Goal: Ask a question

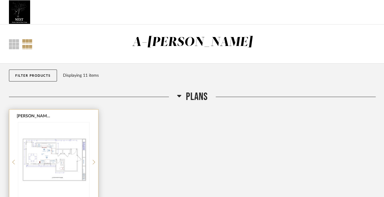
click at [72, 157] on img "0" at bounding box center [53, 159] width 71 height 75
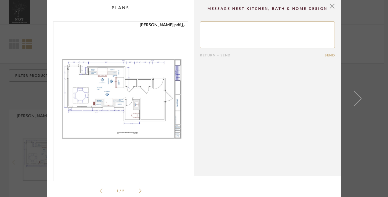
click at [90, 122] on img "0" at bounding box center [120, 99] width 134 height 154
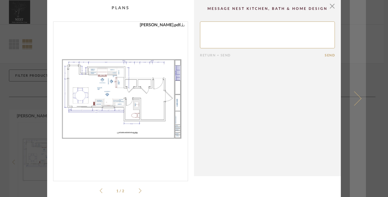
click at [358, 99] on span at bounding box center [354, 98] width 14 height 14
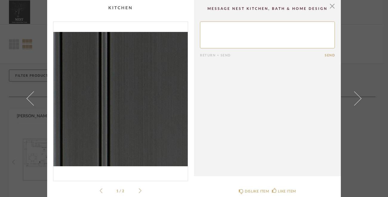
click at [206, 32] on textarea at bounding box center [267, 34] width 135 height 27
type textarea "N"
type textarea "vintage Navy"
click at [325, 55] on button "Send" at bounding box center [330, 55] width 10 height 4
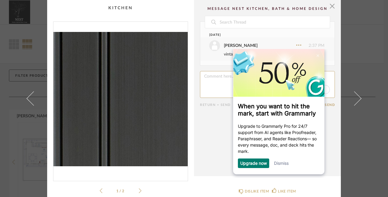
click at [310, 38] on li "[PERSON_NAME] 2:37 PM vintage Navy" at bounding box center [267, 48] width 134 height 23
click at [286, 165] on link "Dismiss" at bounding box center [281, 162] width 15 height 5
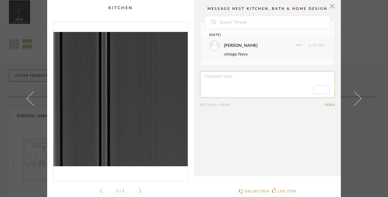
click at [223, 60] on li "[PERSON_NAME] 2:37 PM vintage Navy" at bounding box center [267, 48] width 134 height 23
click at [223, 58] on li "[PERSON_NAME] 2:37 PM vintage Navy" at bounding box center [267, 48] width 134 height 23
click at [210, 78] on textarea "To enrich screen reader interactions, please activate Accessibility in Grammarl…" at bounding box center [267, 84] width 135 height 27
click at [209, 76] on textarea "To enrich screen reader interactions, please activate Accessibility in Grammarl…" at bounding box center [267, 84] width 135 height 27
click at [265, 76] on textarea "To enrich screen reader interactions, please activate Accessibility in Grammarl…" at bounding box center [267, 84] width 135 height 27
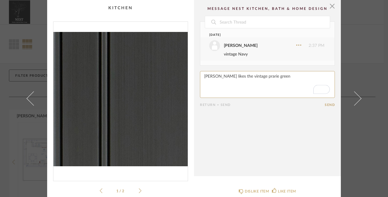
type textarea "[PERSON_NAME] likes the vintage prarie green."
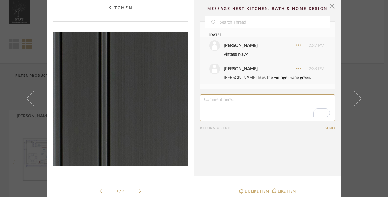
click at [202, 101] on textarea "To enrich screen reader interactions, please activate Accessibility in Grammarl…" at bounding box center [267, 107] width 135 height 27
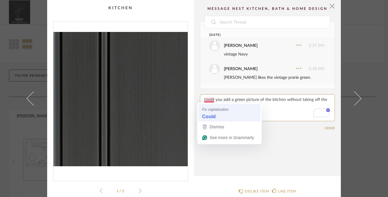
type textarea "Could you add a green picture of the kitchen without taking off the blue one?"
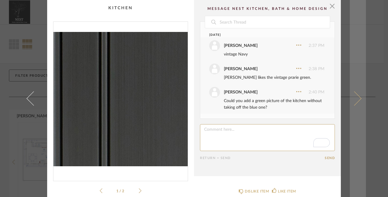
click at [356, 99] on span at bounding box center [354, 98] width 14 height 14
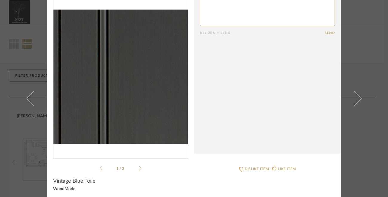
scroll to position [25, 0]
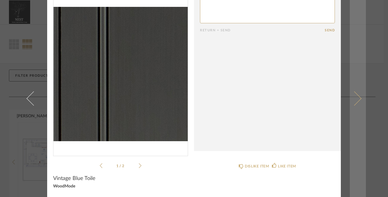
click at [358, 98] on span at bounding box center [354, 98] width 14 height 14
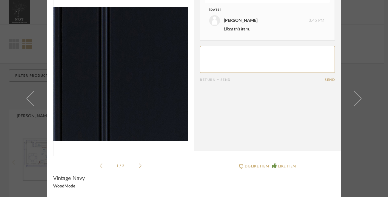
scroll to position [0, 0]
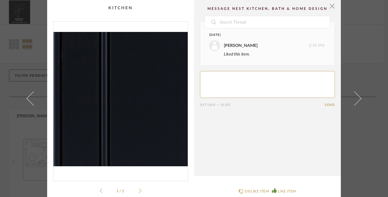
click at [358, 98] on span at bounding box center [354, 98] width 14 height 14
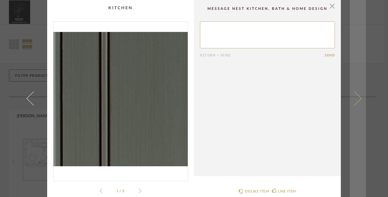
click at [358, 98] on span at bounding box center [354, 98] width 14 height 14
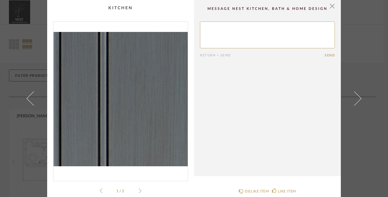
click at [358, 98] on span at bounding box center [354, 98] width 14 height 14
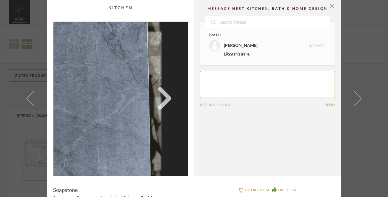
click at [168, 99] on img "0" at bounding box center [120, 99] width 134 height 154
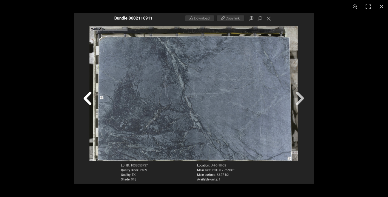
click at [303, 99] on img at bounding box center [193, 98] width 239 height 171
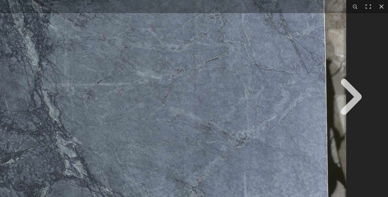
click at [356, 96] on img at bounding box center [66, 97] width 643 height 459
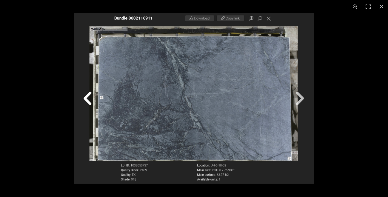
click at [86, 99] on img at bounding box center [193, 98] width 239 height 171
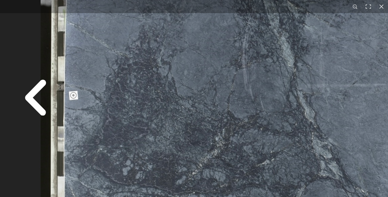
click at [27, 100] on img at bounding box center [321, 98] width 643 height 459
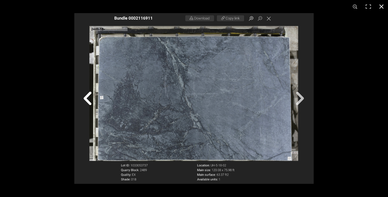
click at [319, 108] on div at bounding box center [268, 111] width 388 height 197
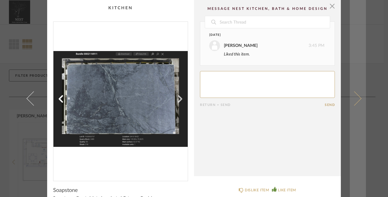
click at [359, 98] on span at bounding box center [354, 98] width 14 height 14
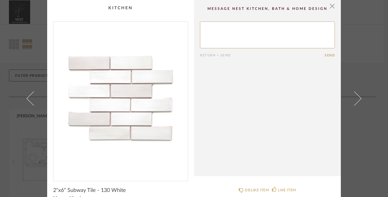
click at [207, 36] on textarea at bounding box center [267, 34] width 135 height 27
type textarea "Are there other choices?"
click at [325, 55] on button "Send" at bounding box center [330, 55] width 10 height 4
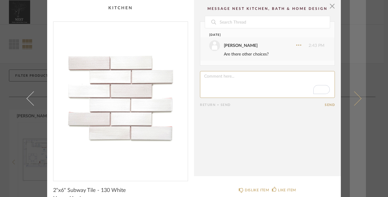
click at [358, 95] on link at bounding box center [358, 98] width 16 height 197
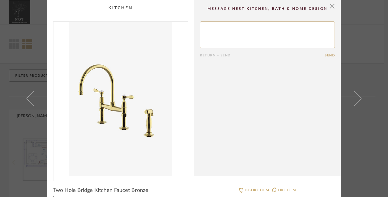
click at [208, 35] on textarea at bounding box center [267, 34] width 135 height 27
type textarea "I would like unlaquered brass."
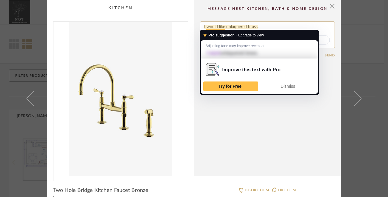
click at [223, 46] on span "Adjusting tone may improve reception" at bounding box center [236, 46] width 60 height 6
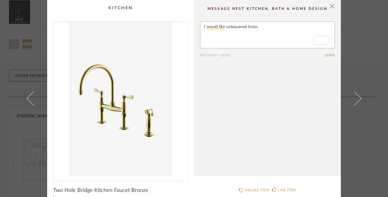
click at [224, 27] on textarea "To enrich screen reader interactions, please activate Accessibility in Grammarl…" at bounding box center [267, 34] width 135 height 27
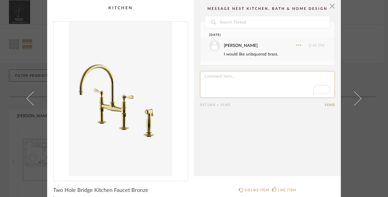
click at [280, 53] on div "I would like unlaquered brass." at bounding box center [274, 54] width 101 height 7
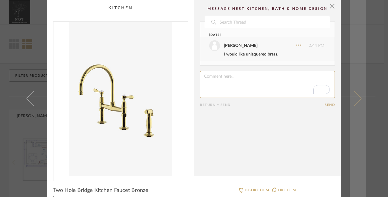
click at [357, 98] on span at bounding box center [354, 98] width 14 height 14
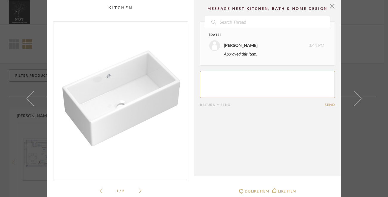
click at [357, 98] on span at bounding box center [354, 98] width 14 height 14
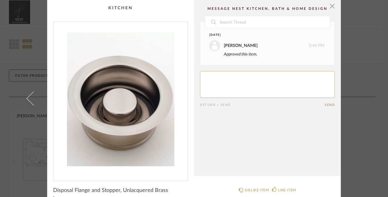
click at [356, 103] on div "× Date [DATE] [PERSON_NAME] 3:44 PM Approved this item. Return = Send Send Disp…" at bounding box center [194, 128] width 344 height 257
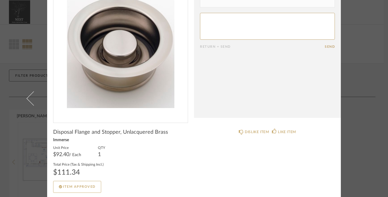
scroll to position [60, 0]
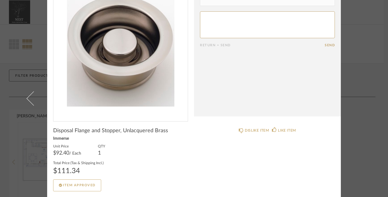
click at [341, 106] on div "× Date [DATE] [PERSON_NAME] 3:44 PM Approved this item. Return = Send Send Disp…" at bounding box center [194, 68] width 344 height 257
click at [343, 110] on div "× Date [DATE] [PERSON_NAME] 3:44 PM Approved this item. Return = Send Send Disp…" at bounding box center [194, 68] width 344 height 257
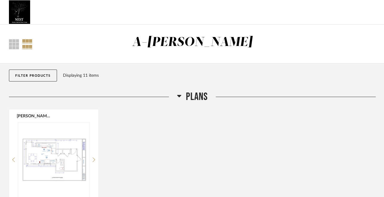
click at [154, 110] on div "[PERSON_NAME].pdf Plans Comments: Submit" at bounding box center [192, 199] width 367 height 181
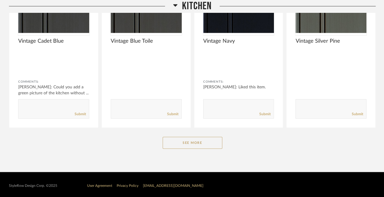
scroll to position [373, 0]
